Goal: Task Accomplishment & Management: Manage account settings

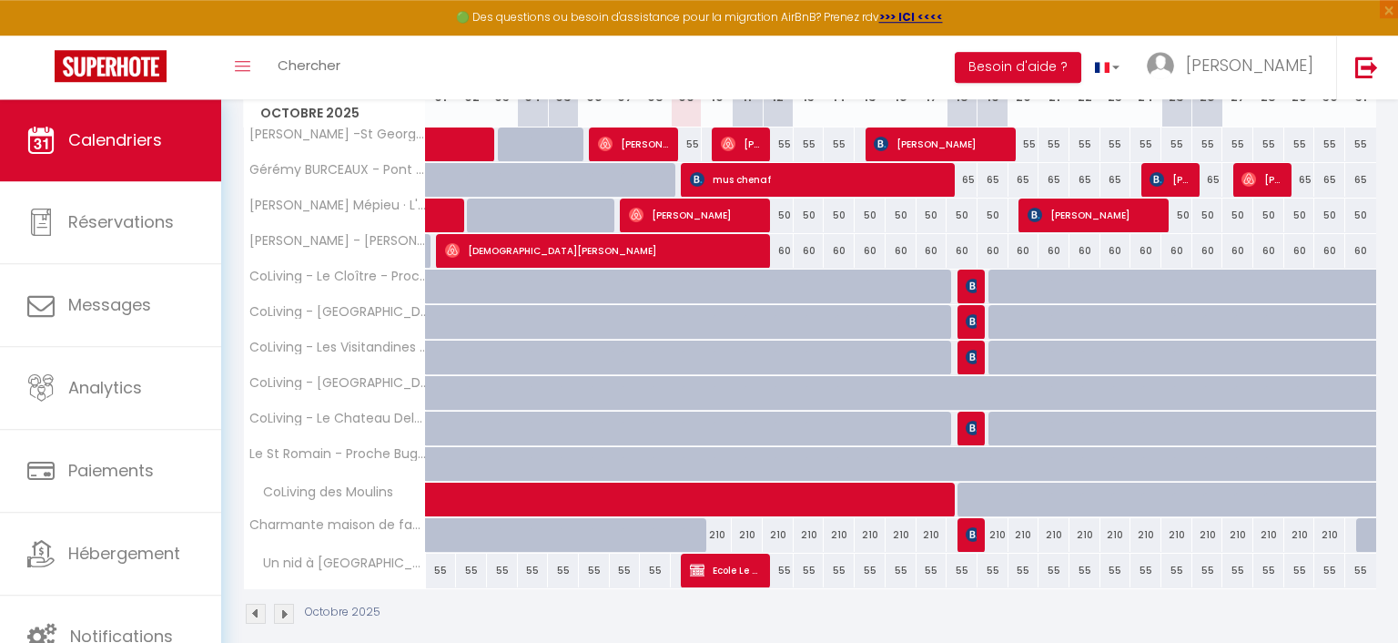
scroll to position [306, 0]
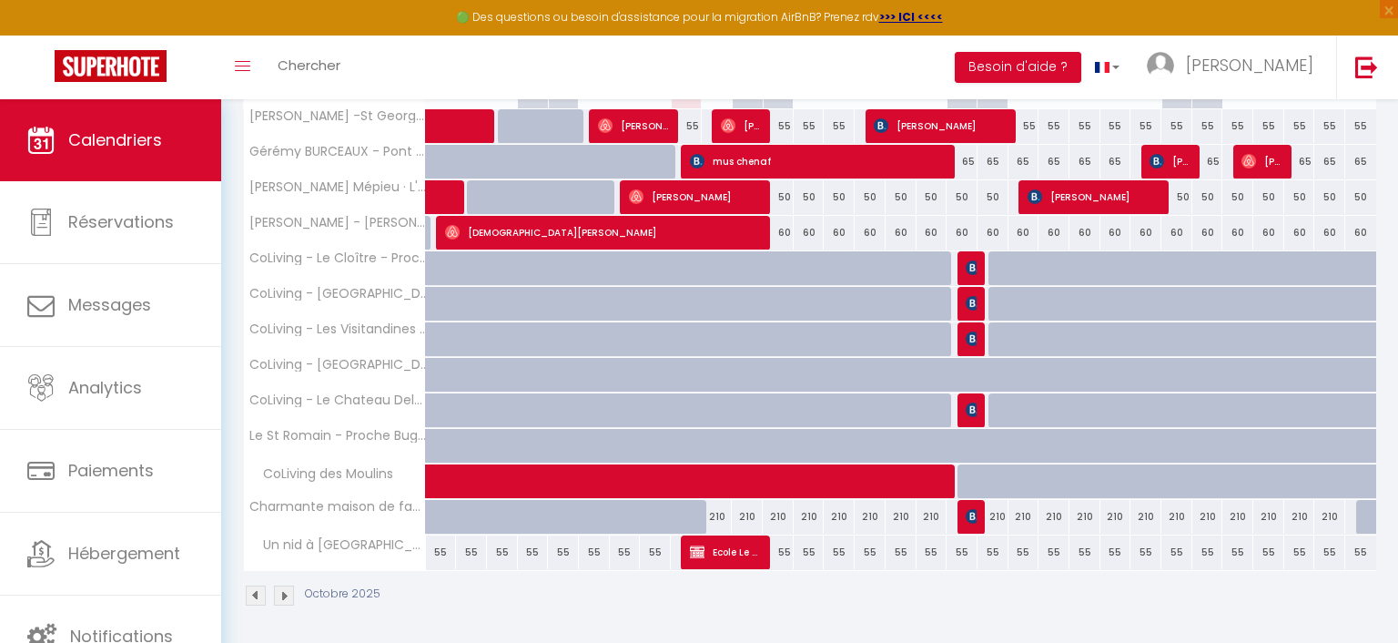
drag, startPoint x: 747, startPoint y: 550, endPoint x: 760, endPoint y: 545, distance: 13.5
click at [747, 549] on span "Ecole Le Petit Daim" at bounding box center [726, 551] width 72 height 35
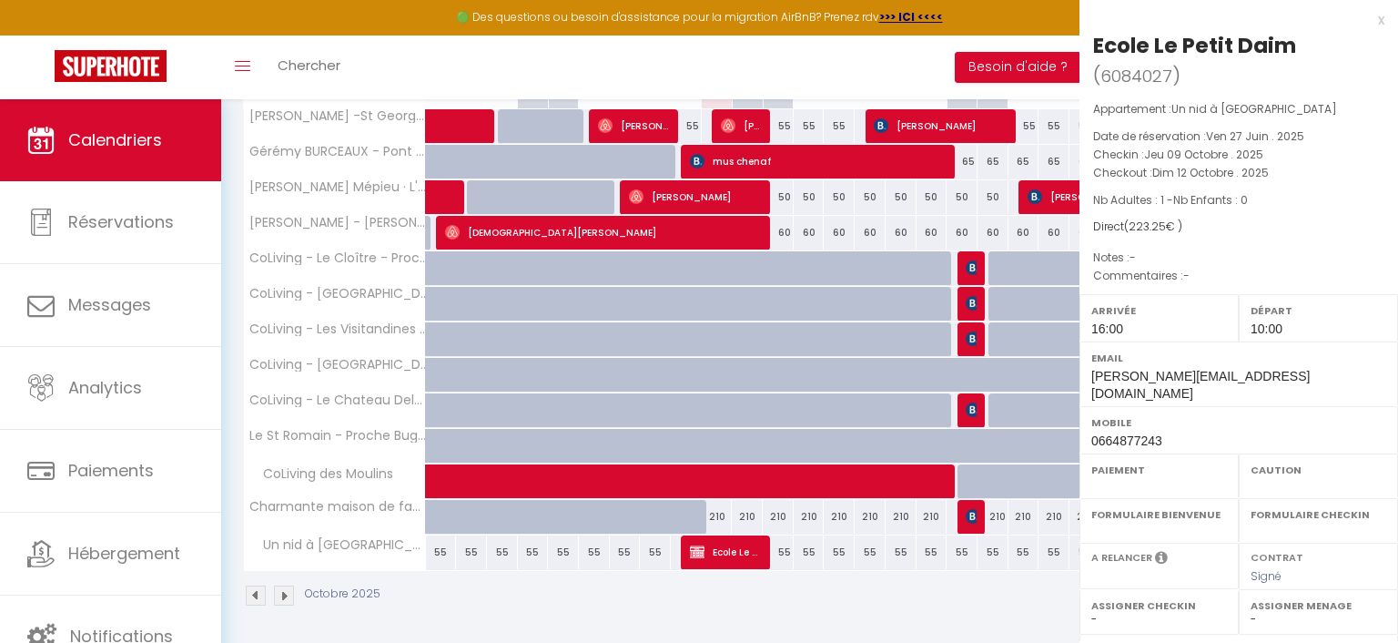
select select "KO"
select select "0"
select select "1"
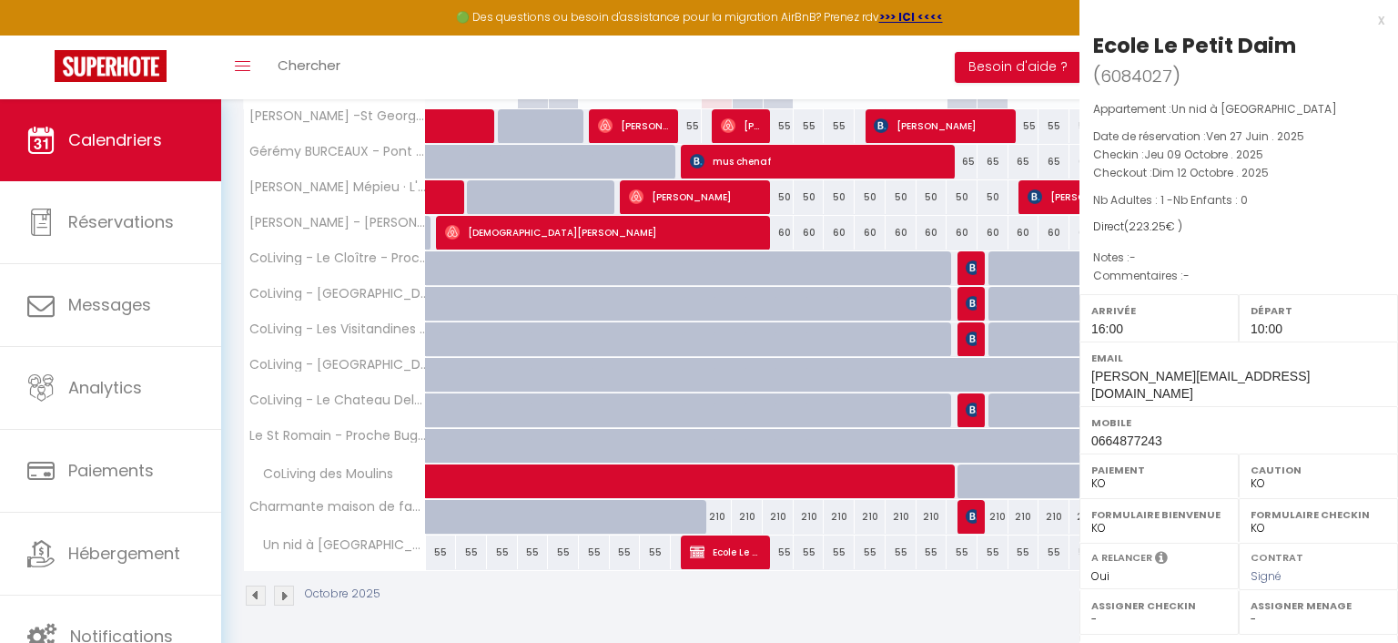
select select
select select "42439"
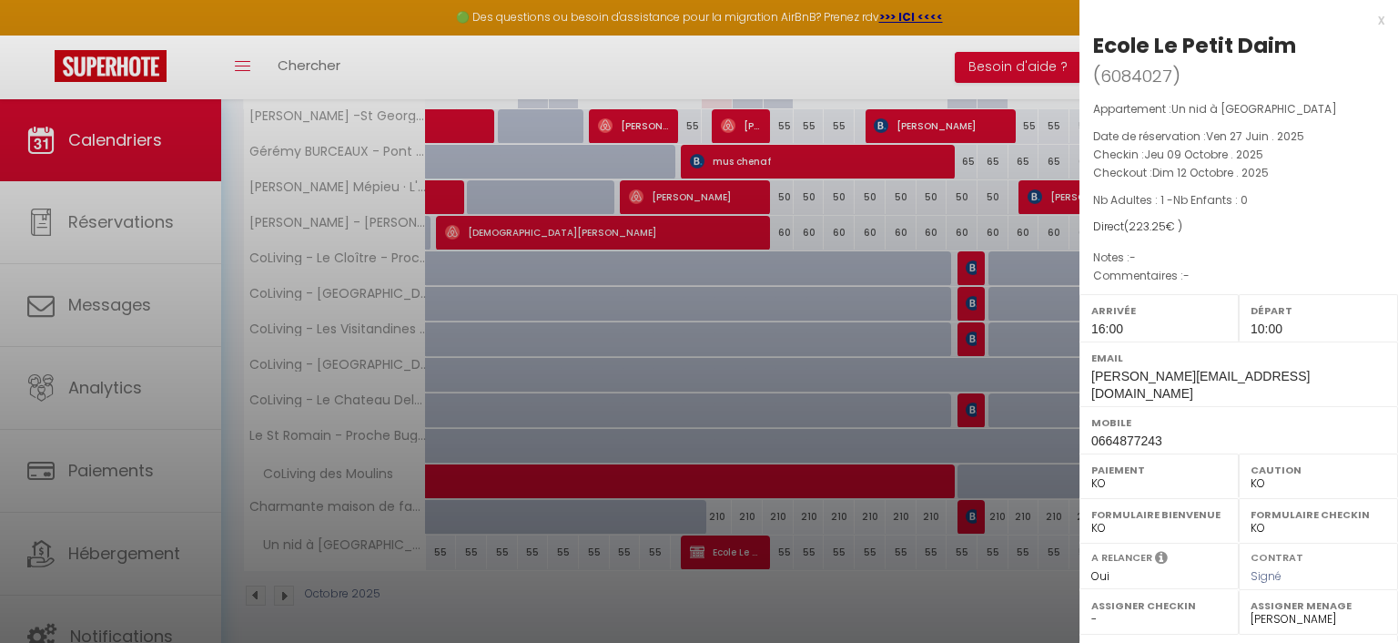
scroll to position [203, 0]
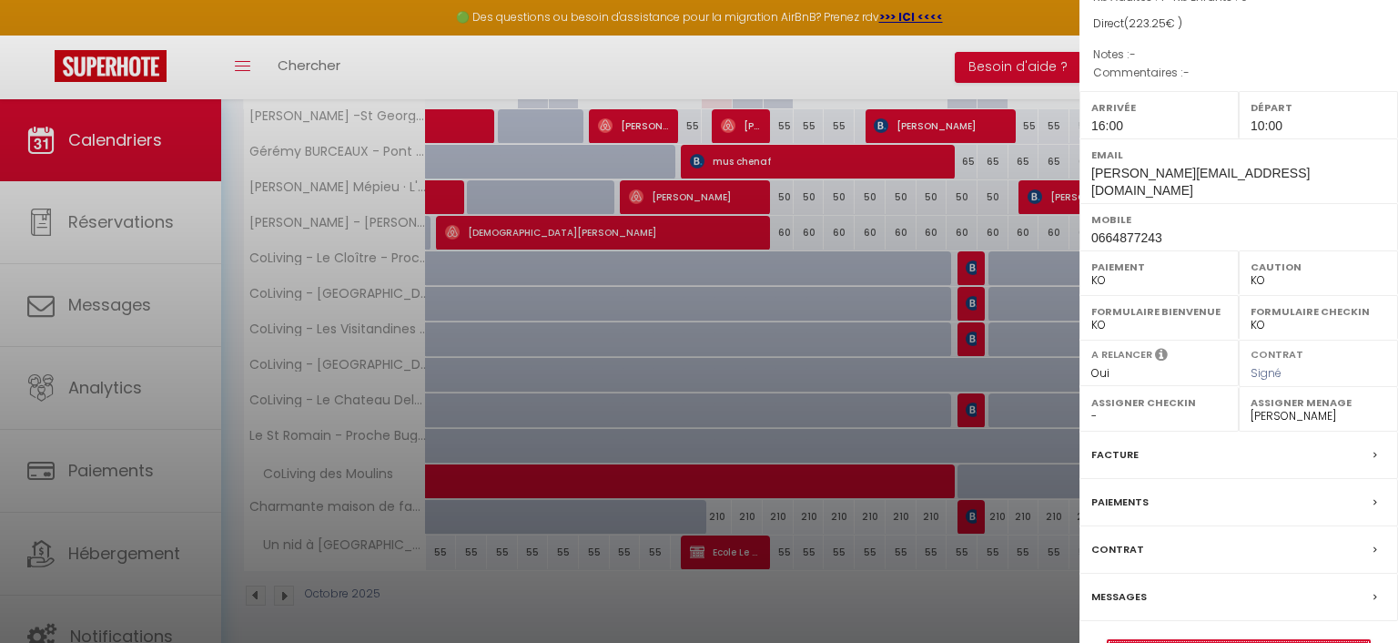
click at [1241, 640] on link "Détails de la réservation" at bounding box center [1239, 652] width 262 height 24
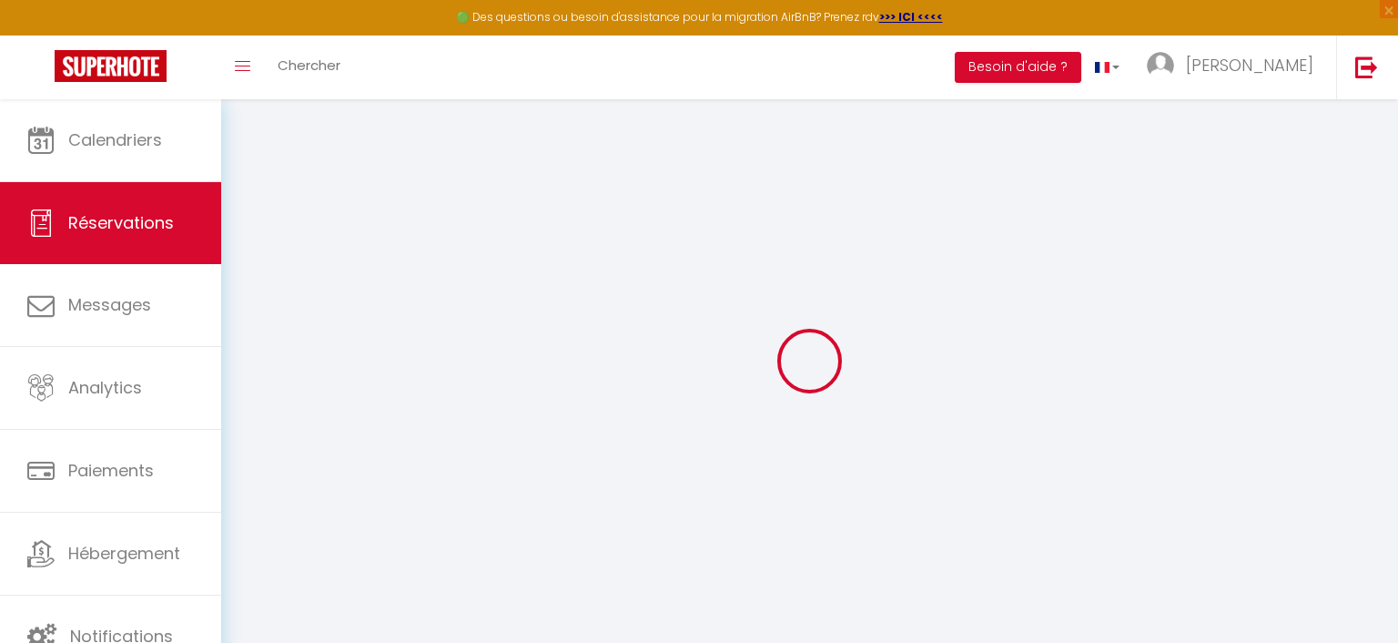
scroll to position [98, 0]
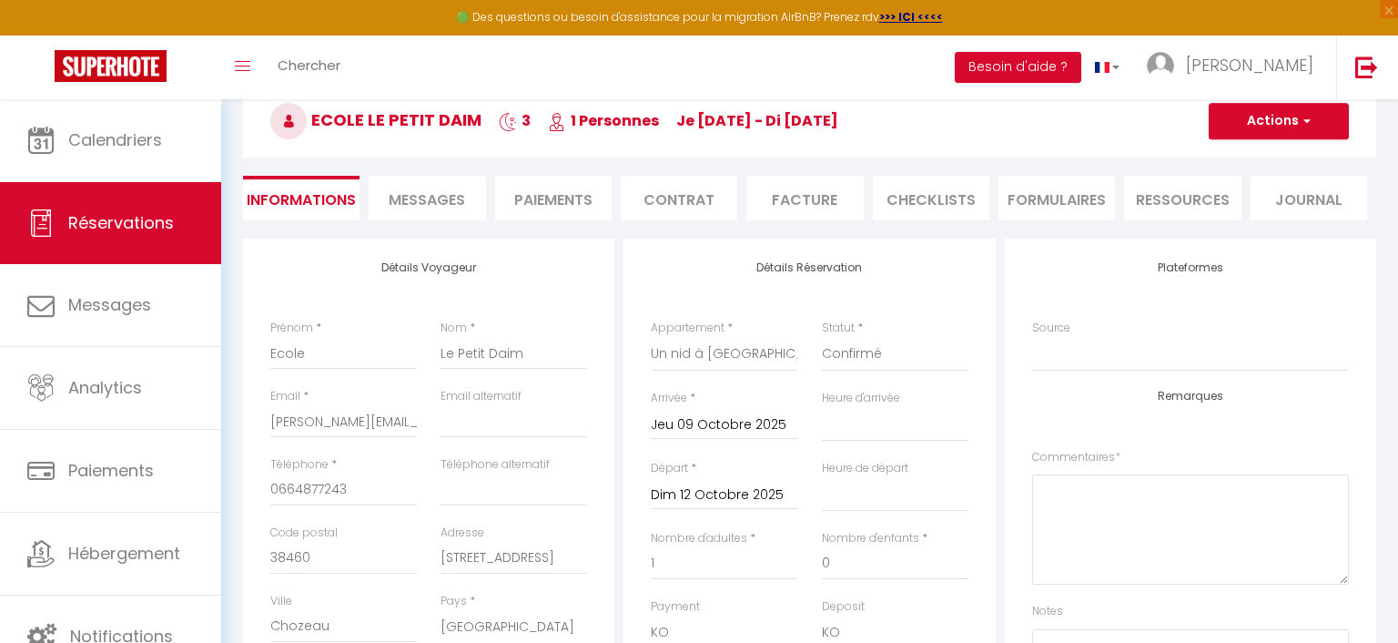
type input "50"
type input "8.25"
select select "16:00"
select select "10:00"
checkbox input "false"
